Goal: Task Accomplishment & Management: Manage account settings

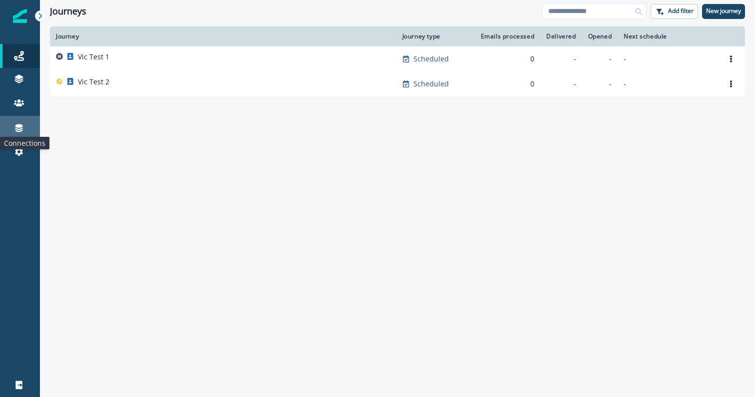
click at [19, 125] on icon at bounding box center [18, 128] width 7 height 8
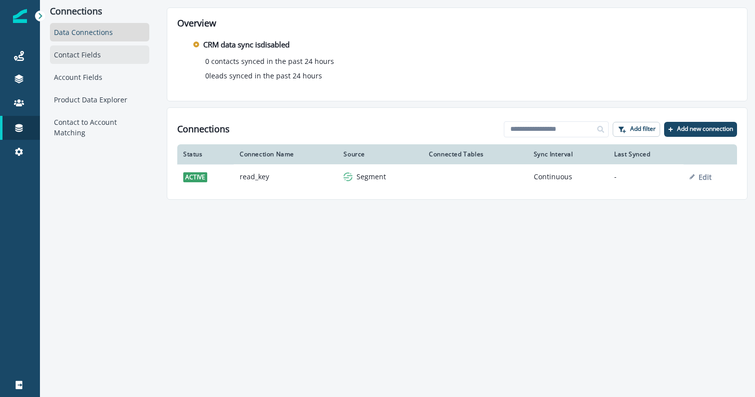
click at [94, 58] on div "Contact Fields" at bounding box center [99, 54] width 99 height 18
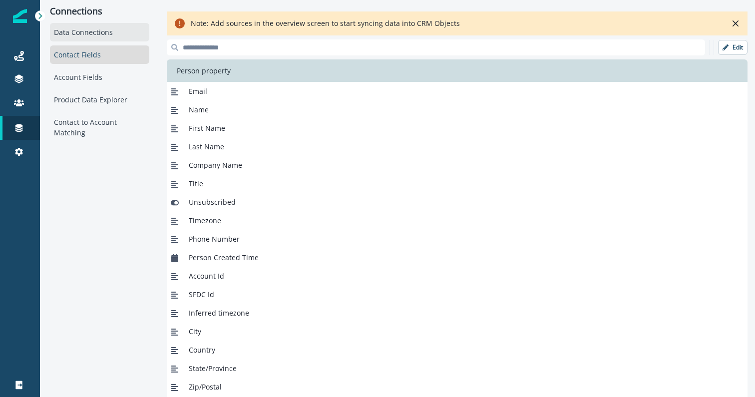
click at [99, 37] on div "Data Connections" at bounding box center [99, 32] width 99 height 18
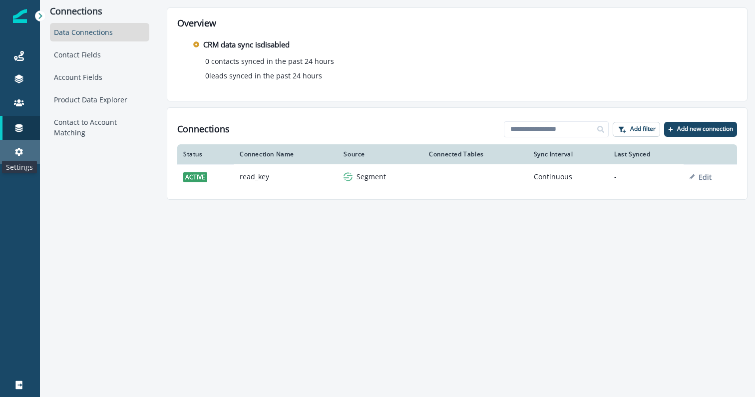
click at [21, 154] on icon at bounding box center [19, 152] width 8 height 8
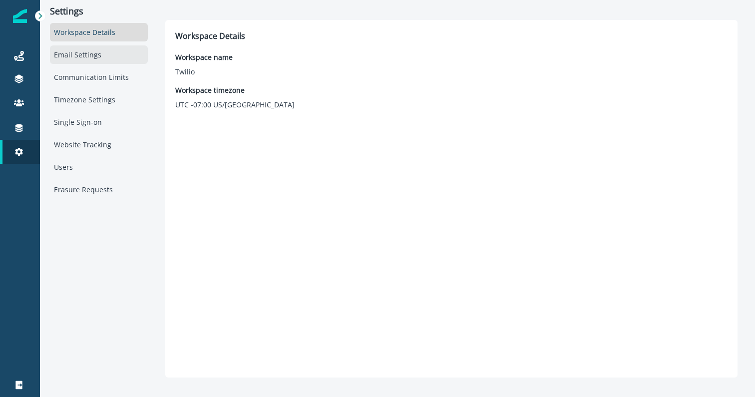
click at [94, 52] on div "Email Settings" at bounding box center [99, 54] width 98 height 18
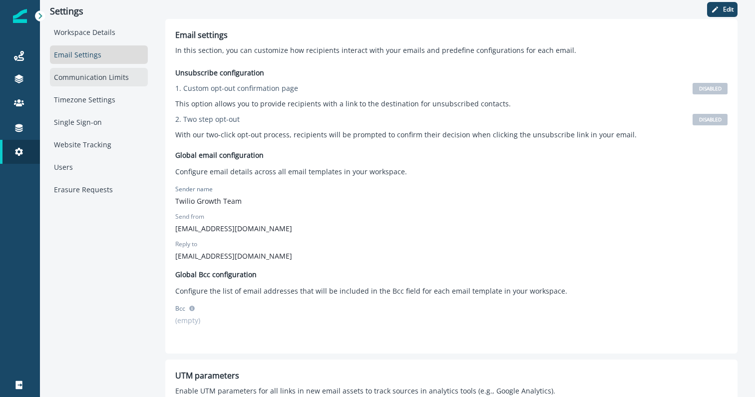
click at [103, 79] on div "Communication Limits" at bounding box center [99, 77] width 98 height 18
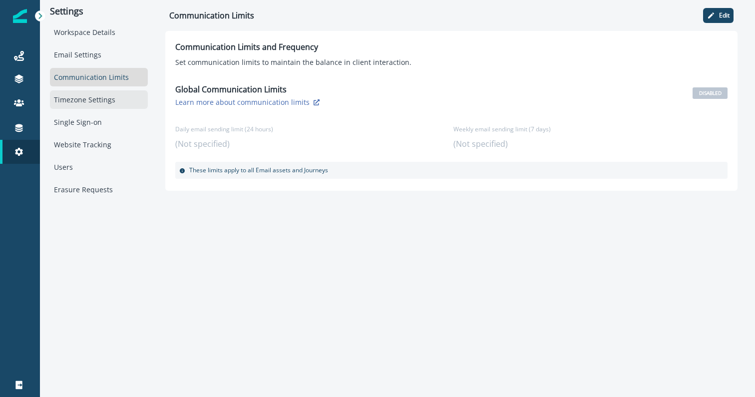
click at [100, 106] on div "Timezone Settings" at bounding box center [99, 99] width 98 height 18
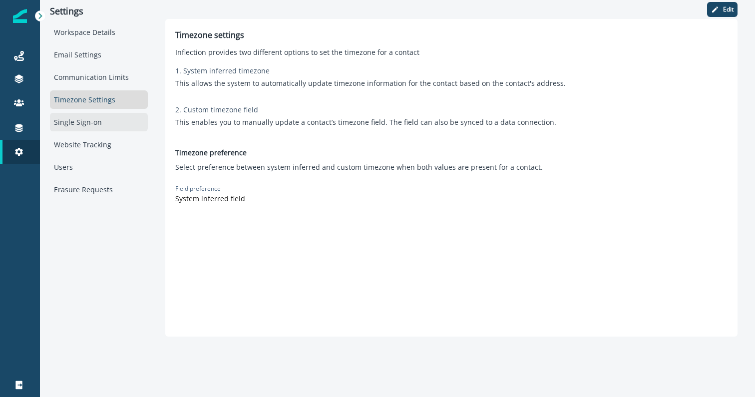
click at [93, 124] on div "Single Sign-on" at bounding box center [99, 122] width 98 height 18
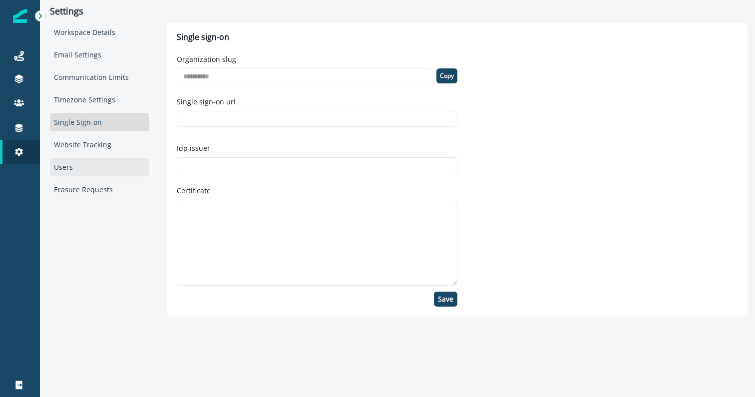
click at [80, 160] on div "Users" at bounding box center [99, 167] width 99 height 18
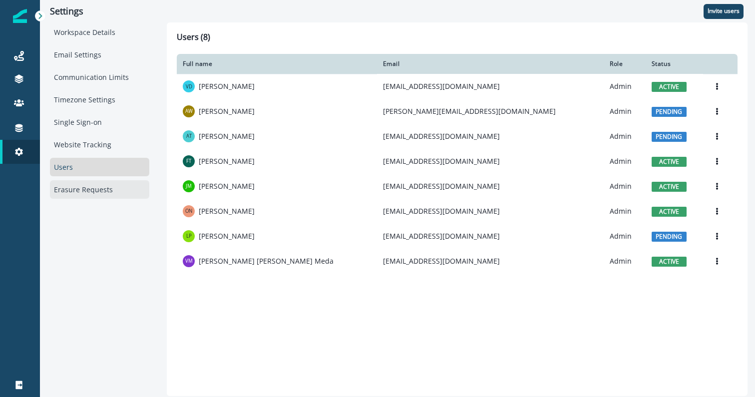
click at [83, 196] on div "Erasure Requests" at bounding box center [99, 189] width 99 height 18
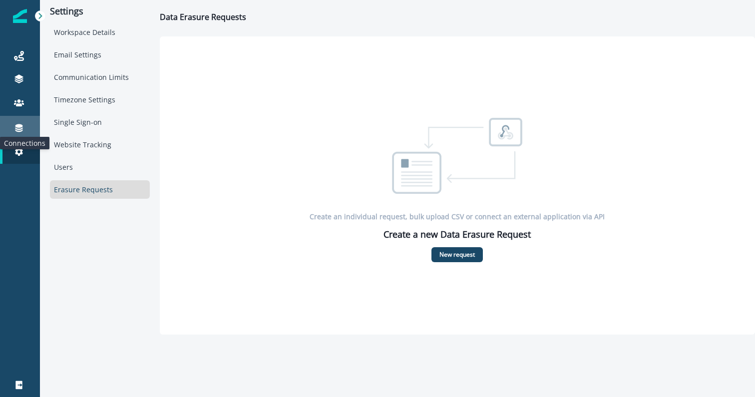
click at [21, 123] on icon at bounding box center [19, 128] width 10 height 10
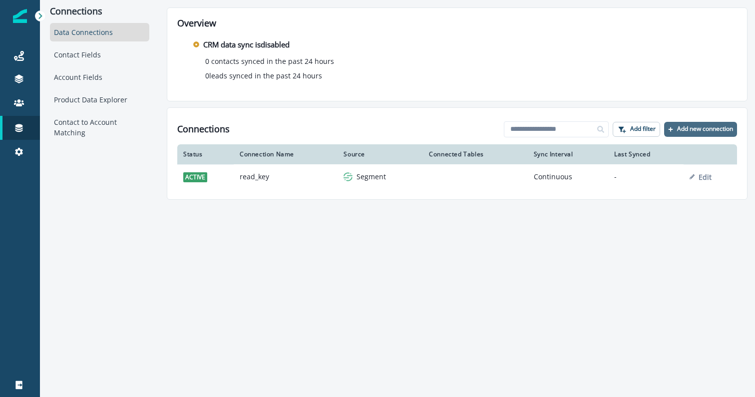
click at [679, 125] on p "Add new connection" at bounding box center [705, 128] width 56 height 7
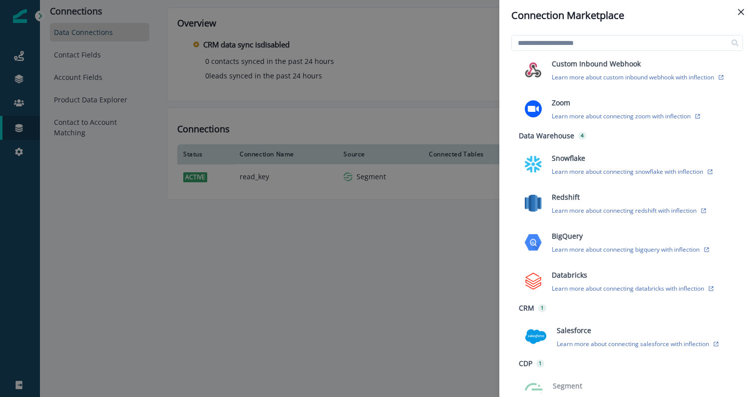
scroll to position [229, 0]
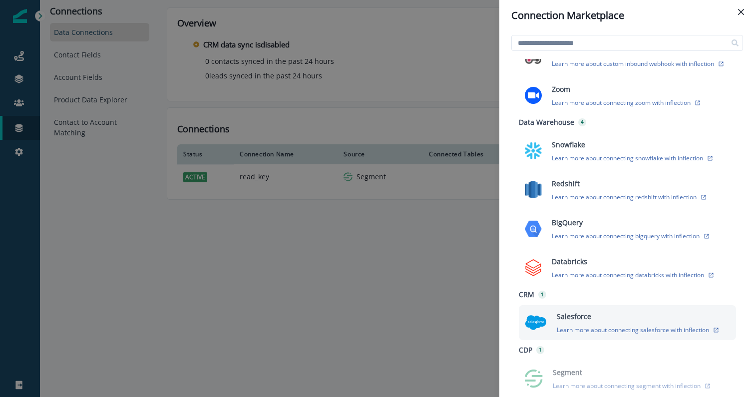
click at [571, 315] on p "Salesforce" at bounding box center [574, 316] width 34 height 10
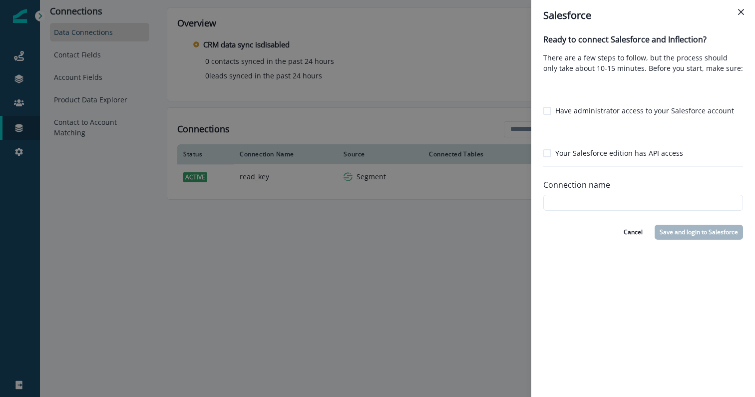
click at [546, 151] on span at bounding box center [547, 153] width 8 height 8
click at [546, 111] on span at bounding box center [547, 111] width 8 height 8
click at [570, 201] on input "Connection name" at bounding box center [643, 203] width 200 height 16
click at [741, 13] on icon "Close" at bounding box center [741, 12] width 6 height 6
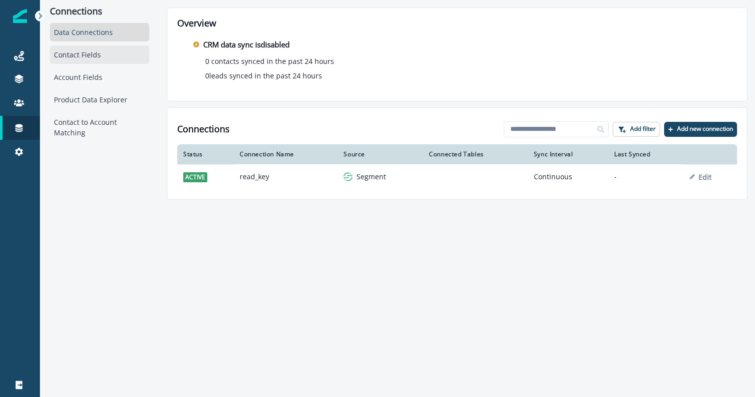
click at [95, 59] on div "Contact Fields" at bounding box center [99, 54] width 99 height 18
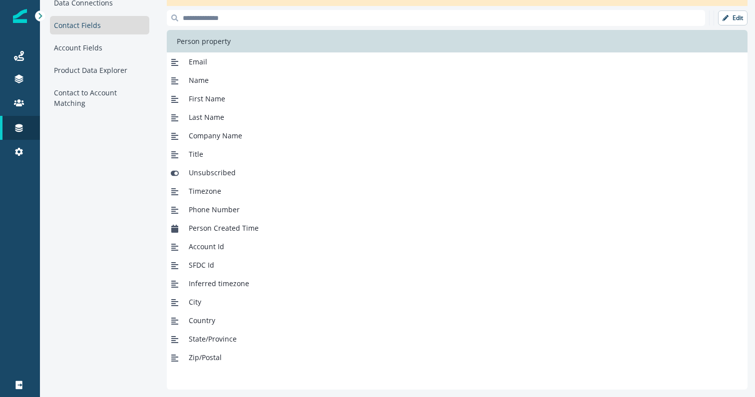
scroll to position [0, 0]
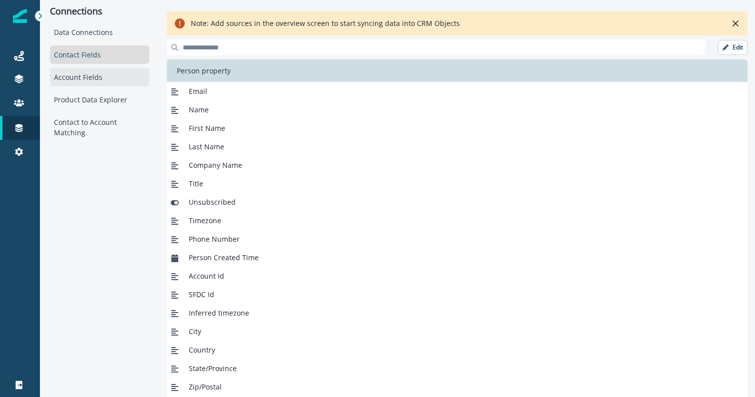
click at [98, 76] on div "Account Fields" at bounding box center [99, 77] width 99 height 18
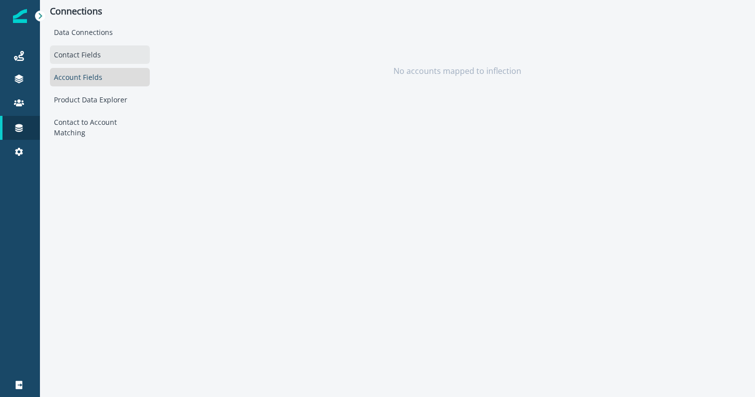
click at [114, 52] on div "Contact Fields" at bounding box center [100, 54] width 100 height 18
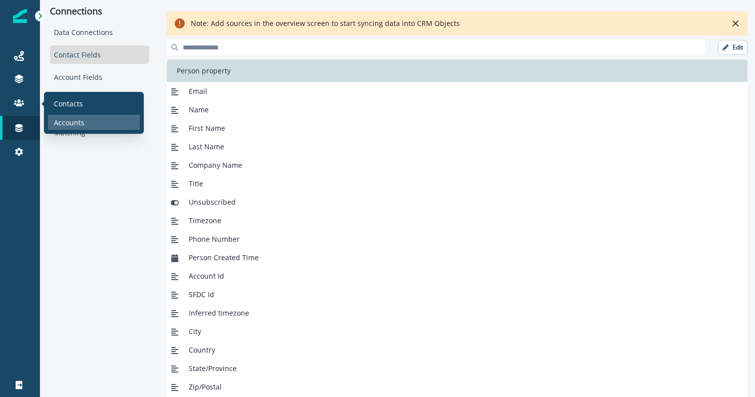
click at [78, 119] on p "Accounts" at bounding box center [69, 122] width 30 height 10
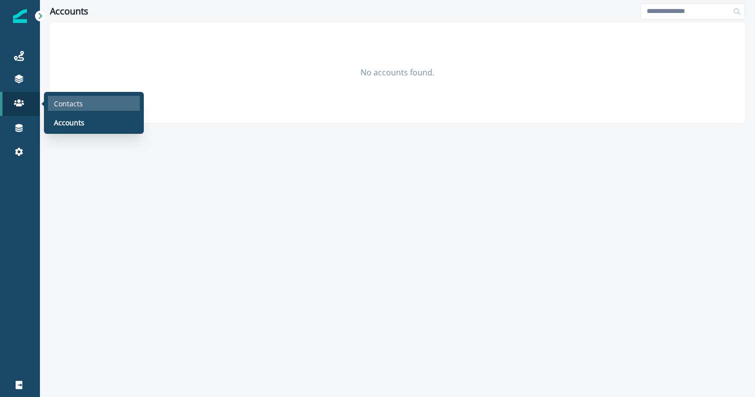
click at [57, 101] on p "Contacts" at bounding box center [68, 103] width 29 height 10
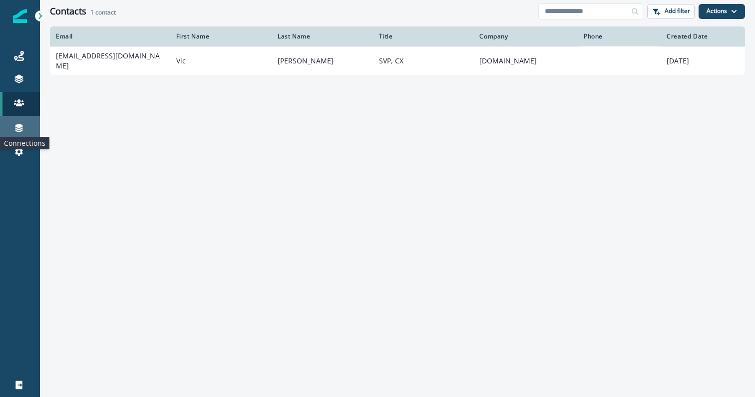
click at [22, 131] on icon at bounding box center [19, 128] width 10 height 10
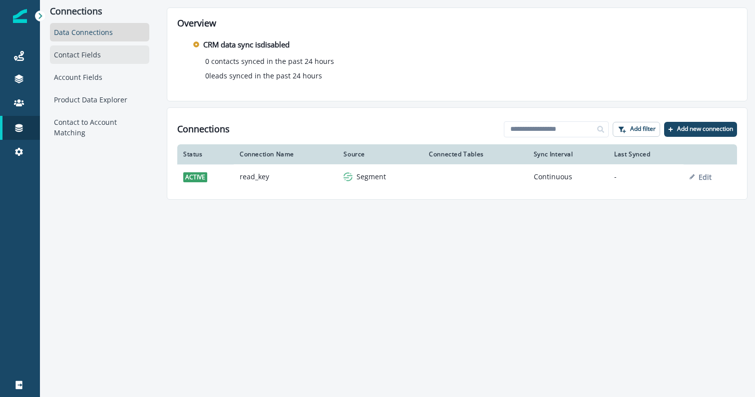
click at [114, 60] on div "Contact Fields" at bounding box center [99, 54] width 99 height 18
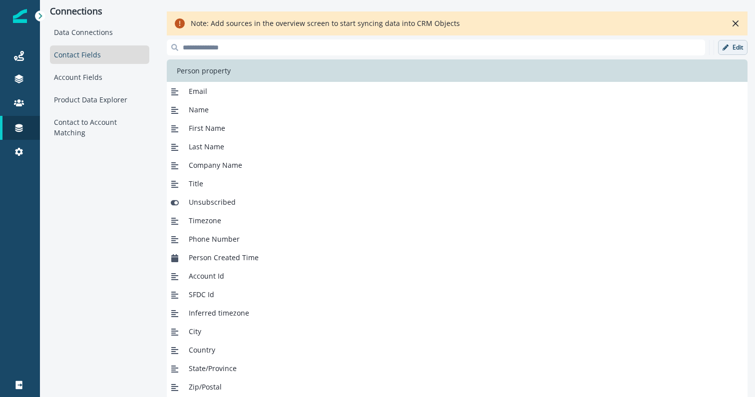
click at [725, 50] on icon "button" at bounding box center [726, 47] width 6 height 6
click at [651, 47] on p "Add new field" at bounding box center [657, 47] width 46 height 8
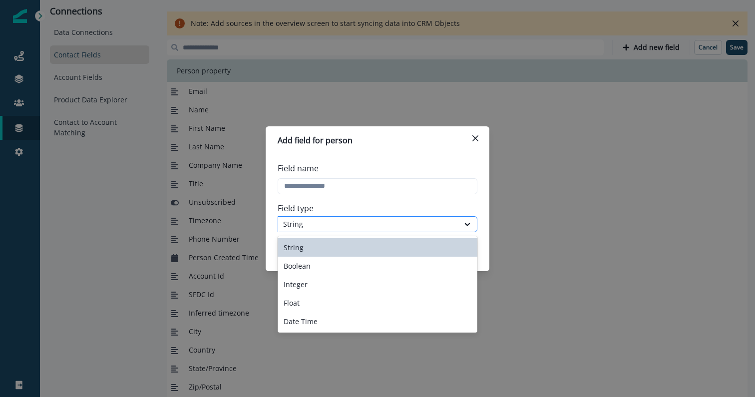
click at [453, 219] on div "String" at bounding box center [368, 224] width 171 height 10
click at [474, 139] on icon "Close" at bounding box center [476, 138] width 6 height 6
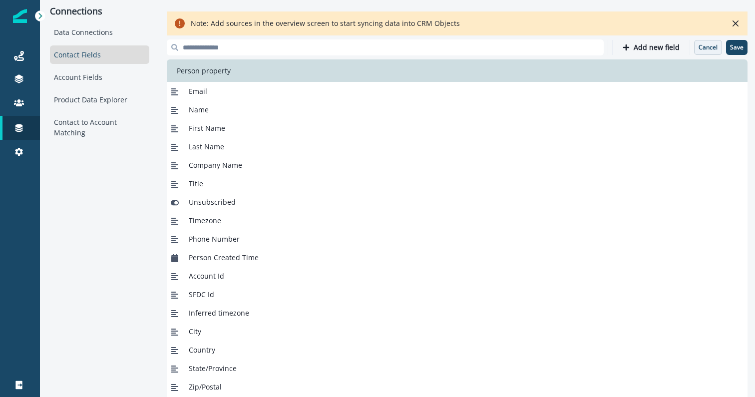
click at [701, 49] on p "Cancel" at bounding box center [708, 47] width 19 height 7
click at [83, 77] on div "Account Fields" at bounding box center [99, 77] width 99 height 18
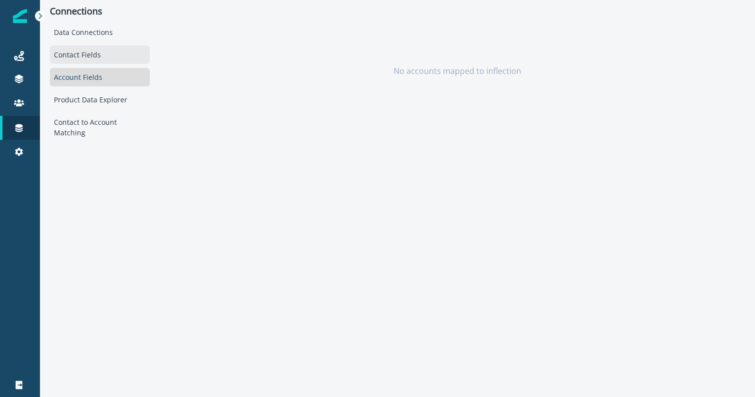
click at [83, 60] on div "Contact Fields" at bounding box center [100, 54] width 100 height 18
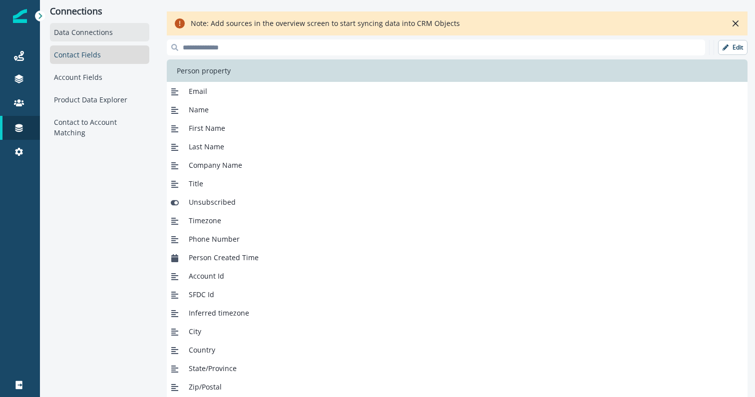
click at [92, 31] on div "Data Connections" at bounding box center [99, 32] width 99 height 18
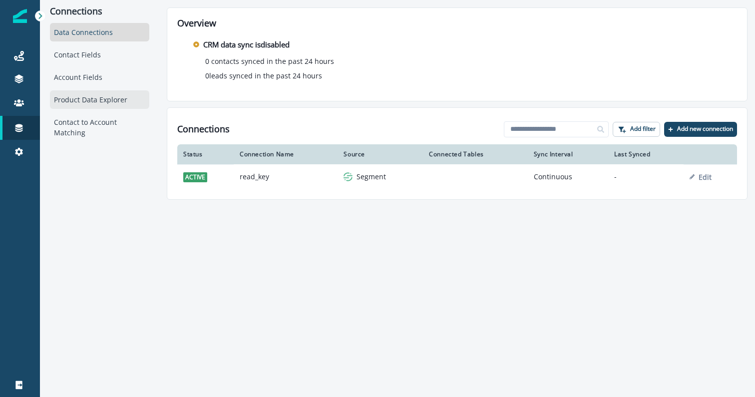
click at [99, 99] on div "Product Data Explorer" at bounding box center [99, 99] width 99 height 18
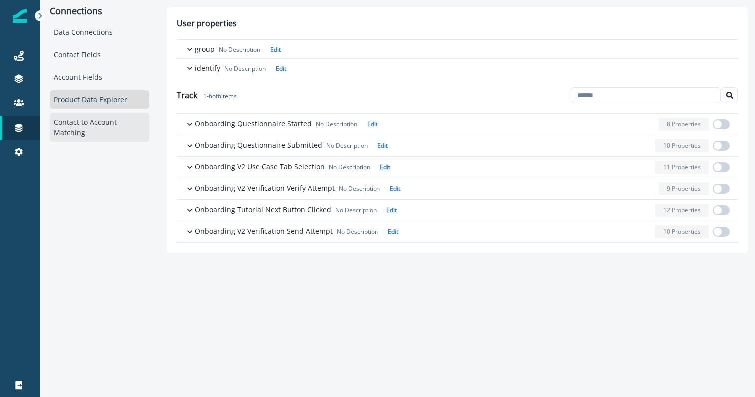
click at [91, 130] on div "Contact to Account Matching" at bounding box center [99, 127] width 99 height 29
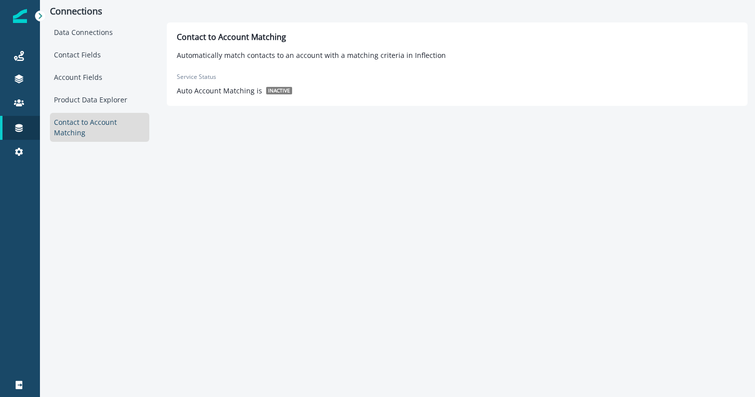
click at [253, 91] on p "Auto Account Matching is" at bounding box center [219, 90] width 85 height 10
click at [275, 91] on span "inactive" at bounding box center [279, 90] width 26 height 7
click at [246, 91] on p "Auto Account Matching is" at bounding box center [219, 90] width 85 height 10
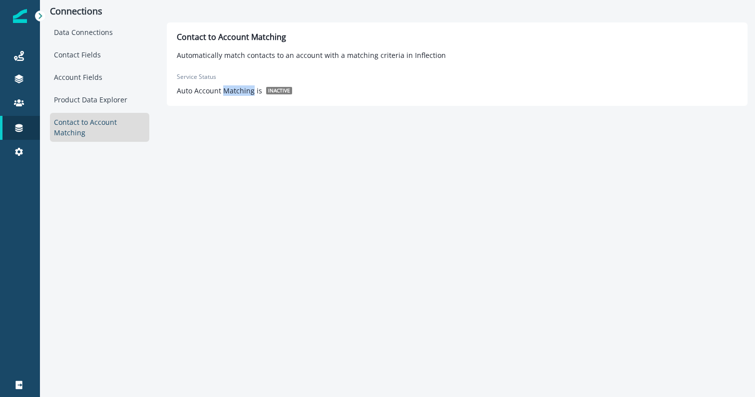
click at [246, 91] on p "Auto Account Matching is" at bounding box center [219, 90] width 85 height 10
click at [21, 154] on icon at bounding box center [19, 152] width 8 height 8
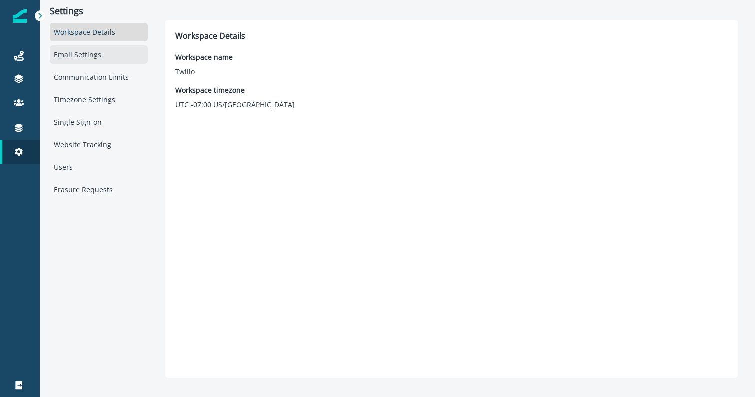
click at [92, 54] on div "Email Settings" at bounding box center [99, 54] width 98 height 18
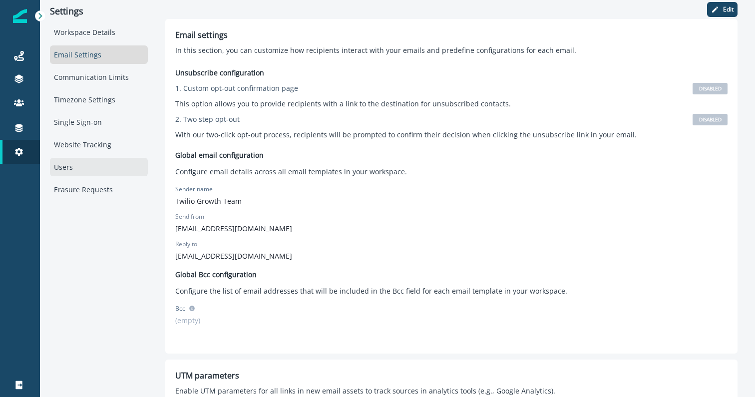
click at [71, 171] on div "Users" at bounding box center [99, 167] width 98 height 18
